Goal: Check status: Check status

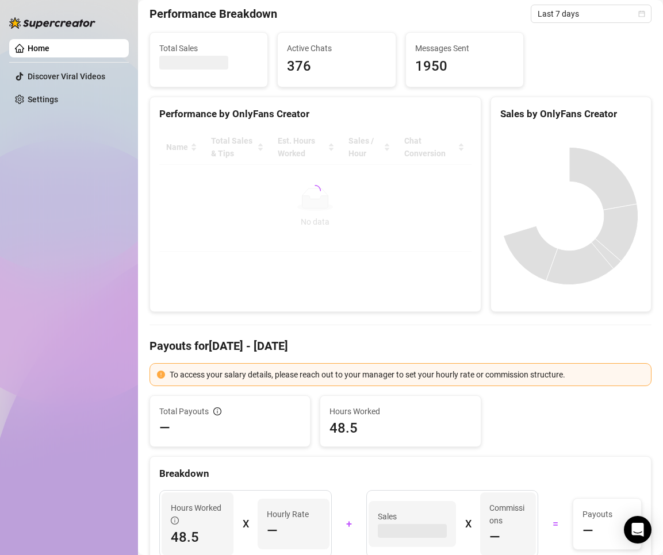
scroll to position [57, 0]
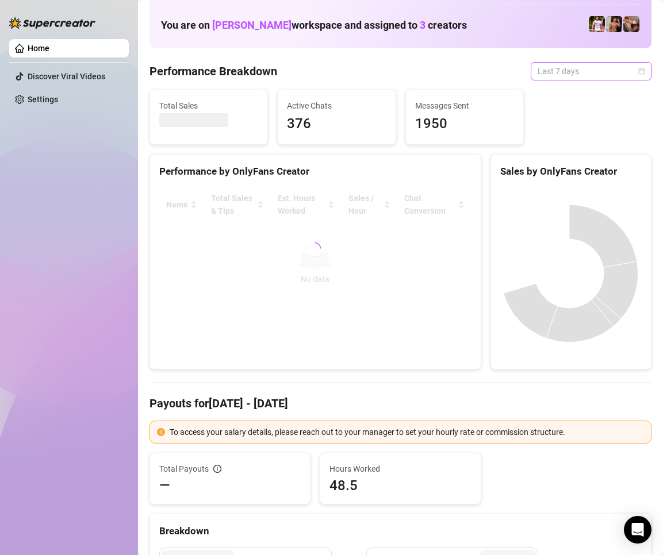
drag, startPoint x: 554, startPoint y: 71, endPoint x: 571, endPoint y: 87, distance: 23.2
click at [555, 72] on span "Last 7 days" at bounding box center [590, 71] width 107 height 17
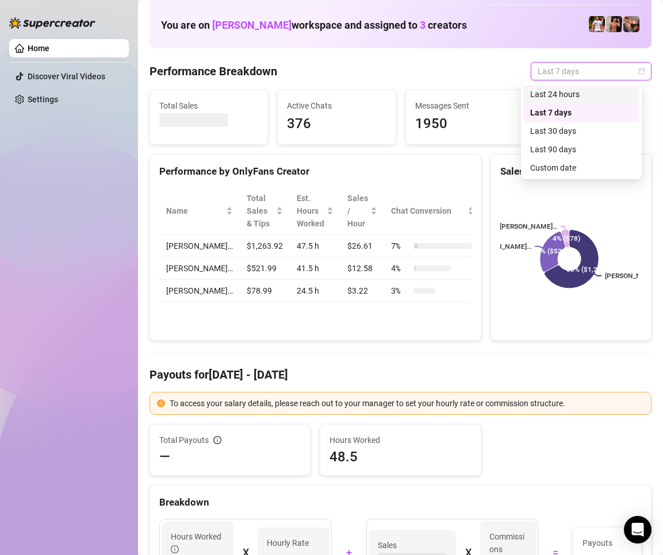
click at [575, 91] on div "Last 24 hours" at bounding box center [581, 94] width 102 height 13
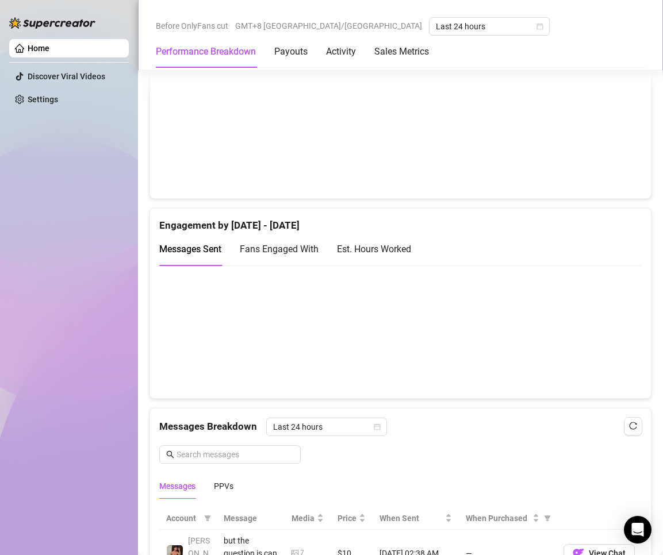
scroll to position [812, 0]
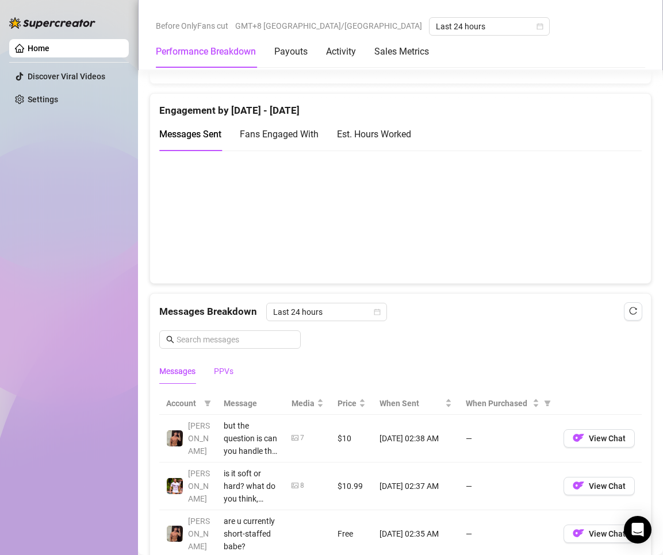
click at [233, 370] on div "PPVs" at bounding box center [224, 371] width 20 height 13
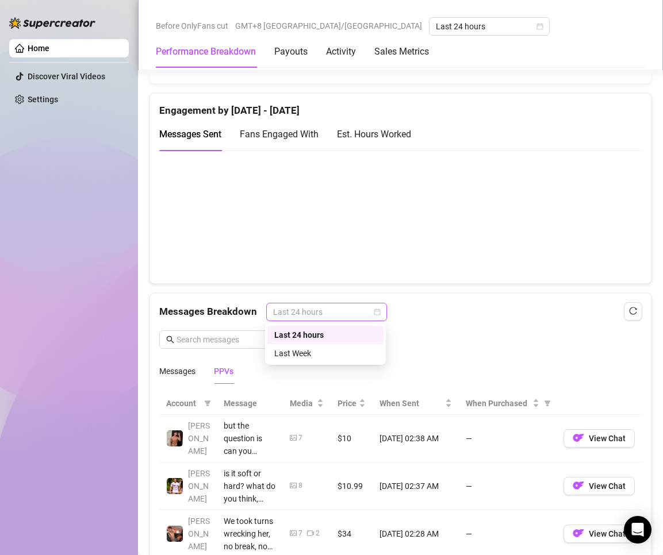
click at [315, 317] on span "Last 24 hours" at bounding box center [326, 311] width 107 height 17
click at [326, 336] on div "Last 24 hours" at bounding box center [325, 335] width 102 height 13
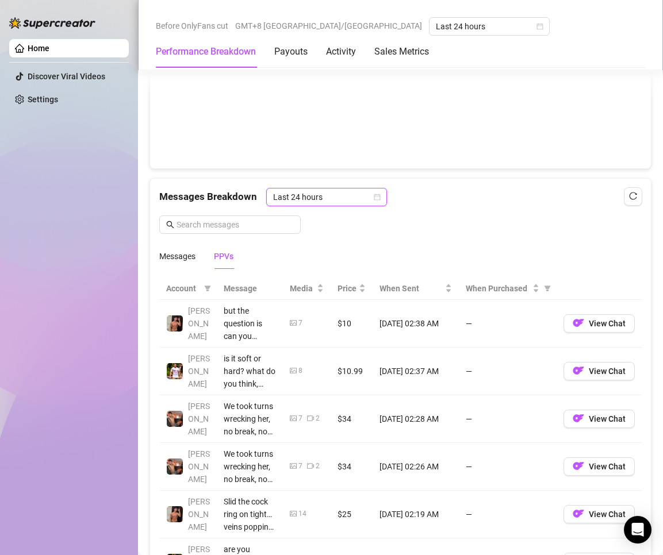
scroll to position [1272, 0]
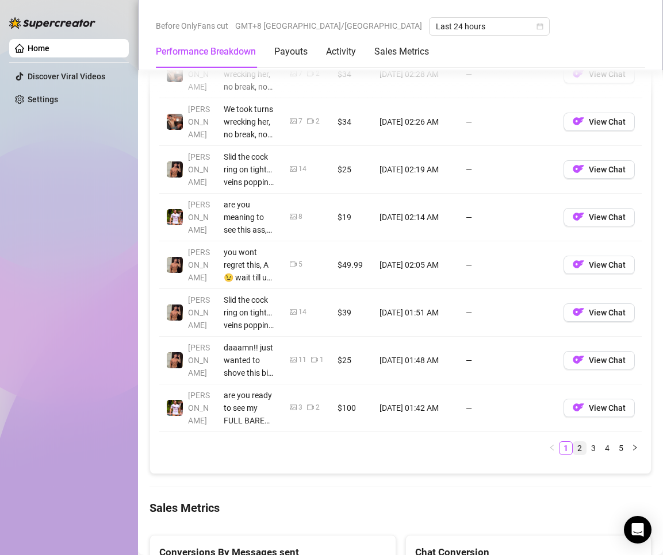
click at [573, 450] on link "2" at bounding box center [579, 448] width 13 height 13
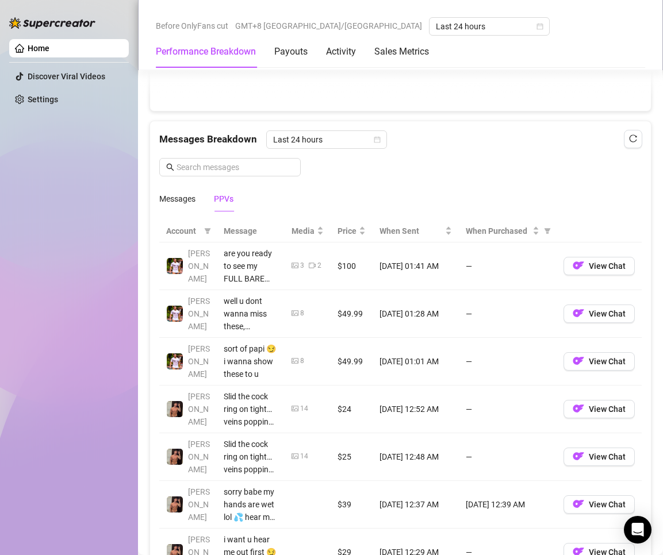
scroll to position [1214, 0]
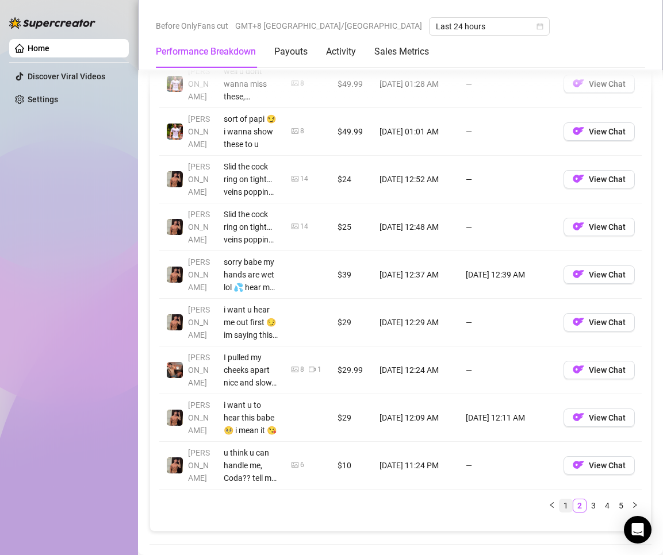
click at [559, 504] on link "1" at bounding box center [565, 505] width 13 height 13
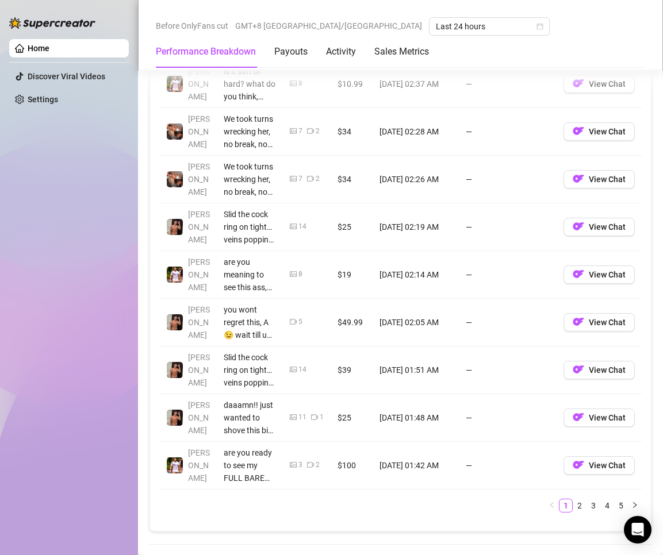
scroll to position [984, 0]
